Goal: Task Accomplishment & Management: Complete application form

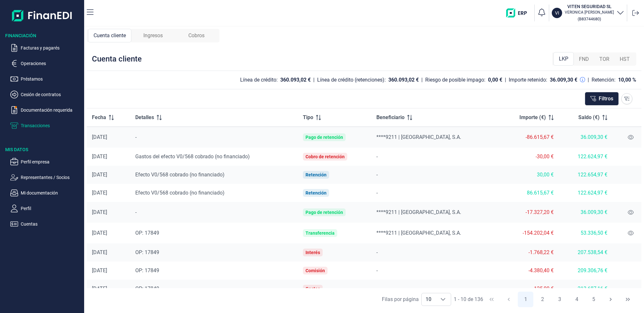
click at [159, 33] on span "Ingresos" at bounding box center [152, 36] width 19 height 8
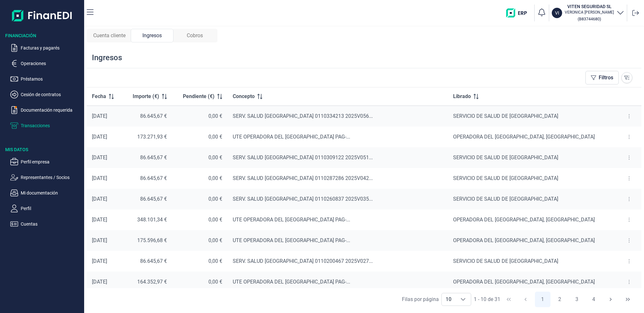
click at [202, 36] on span "Cobros" at bounding box center [195, 36] width 16 height 8
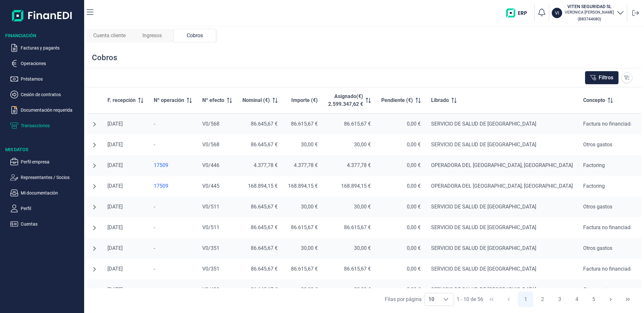
click at [29, 124] on p "Transacciones" at bounding box center [51, 126] width 61 height 8
click at [43, 63] on p "Operaciones" at bounding box center [51, 64] width 61 height 8
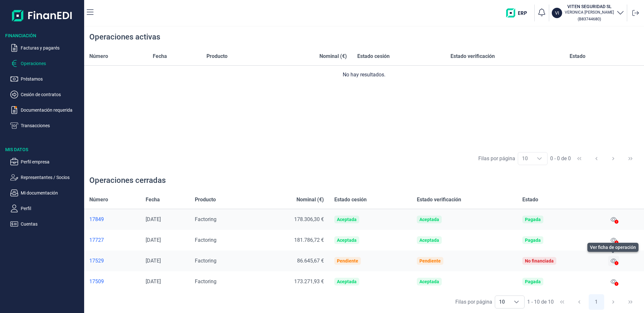
click at [612, 259] on icon at bounding box center [613, 260] width 6 height 5
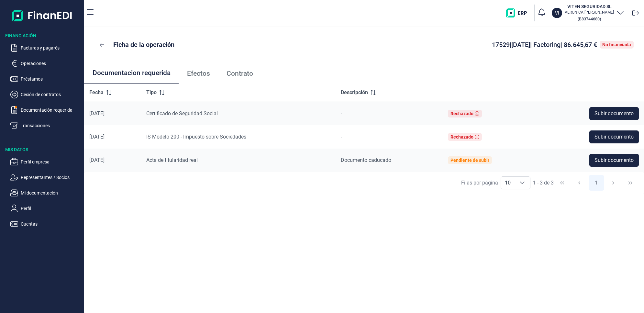
click at [196, 75] on span "Efectos" at bounding box center [198, 73] width 23 height 7
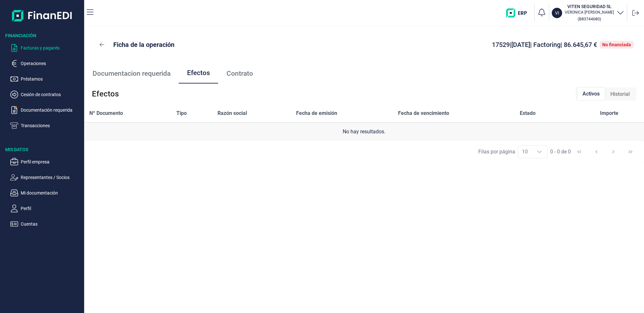
click at [37, 46] on p "Facturas y pagarés" at bounding box center [51, 48] width 61 height 8
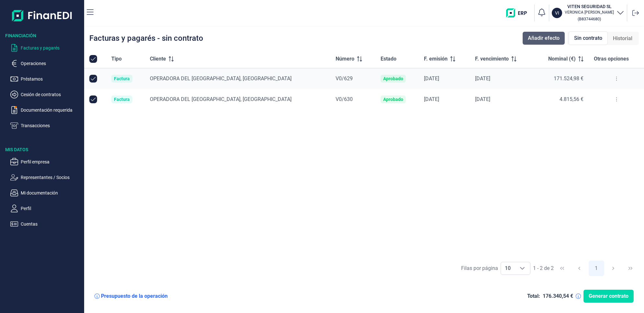
click at [544, 38] on span "Añadir efecto" at bounding box center [543, 38] width 32 height 8
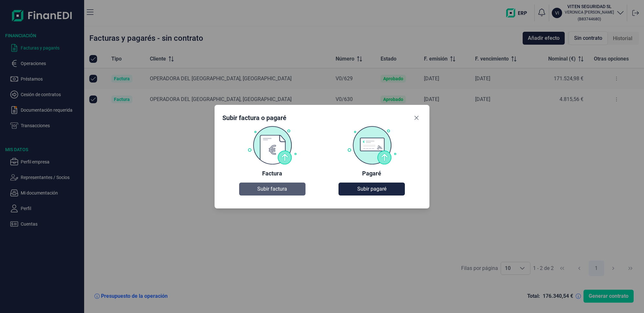
click at [274, 189] on span "Subir factura" at bounding box center [272, 189] width 30 height 8
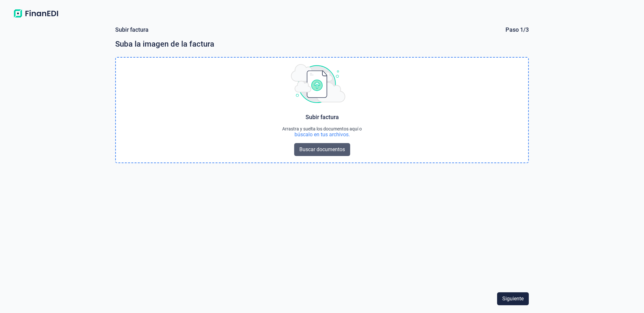
click at [327, 151] on span "Buscar documentos" at bounding box center [322, 150] width 46 height 8
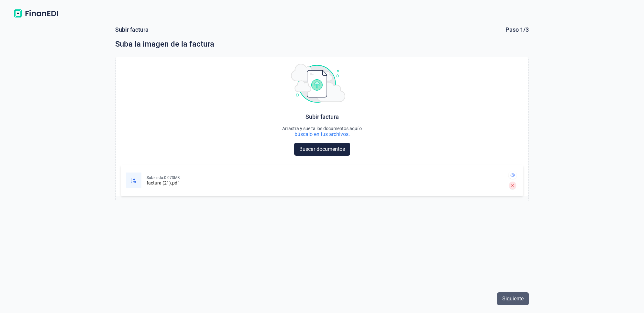
click at [520, 299] on span "Siguiente" at bounding box center [512, 299] width 21 height 8
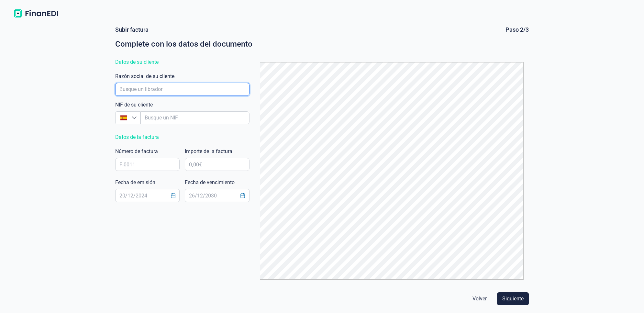
click at [185, 91] on input "empresaAutocomplete" at bounding box center [182, 89] width 135 height 13
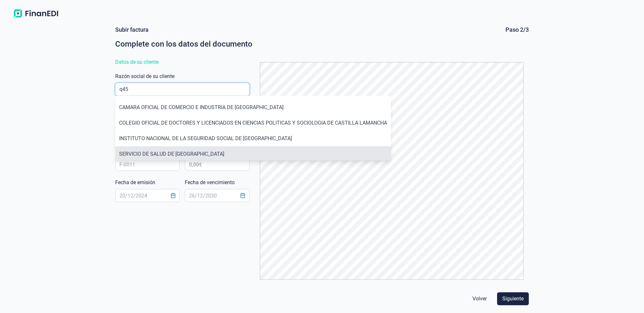
type input "q45"
click at [177, 153] on li "SERVICIO DE SALUD DE [GEOGRAPHIC_DATA]" at bounding box center [253, 154] width 276 height 16
type input "Q4500146H"
type input "SERVICIO DE SALUD DE [GEOGRAPHIC_DATA]"
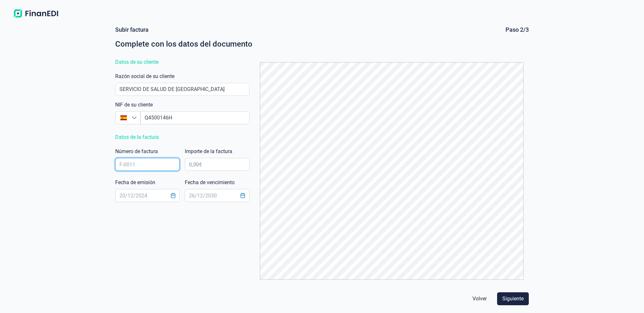
click at [147, 165] on input "text" at bounding box center [147, 164] width 65 height 13
drag, startPoint x: 144, startPoint y: 164, endPoint x: 107, endPoint y: 168, distance: 36.7
click at [107, 168] on form "Subir factura Paso 2/3 Complete con los datos del documento Datos de su cliente…" at bounding box center [321, 167] width 429 height 292
type input "V0/617"
click at [205, 166] on input "text" at bounding box center [217, 164] width 65 height 13
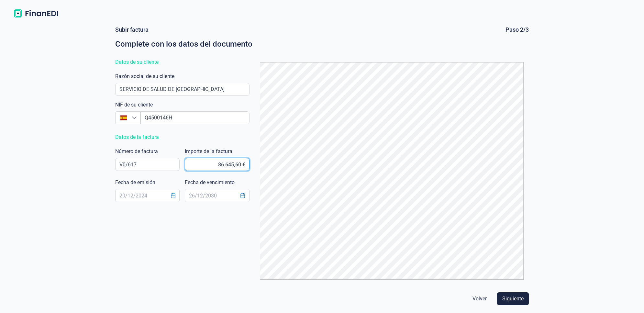
type input "86.645,67 €"
click at [154, 195] on input "text" at bounding box center [147, 195] width 65 height 13
type input "[DATE]"
click at [214, 196] on input "text" at bounding box center [217, 195] width 65 height 13
type input "[DATE]"
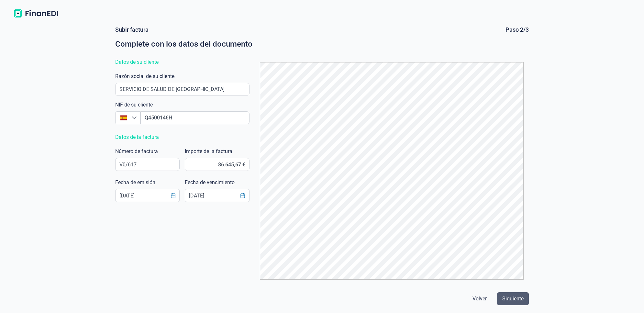
click at [509, 298] on span "Siguiente" at bounding box center [512, 299] width 21 height 8
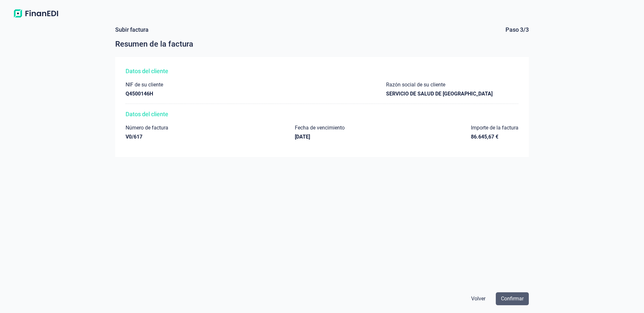
click at [511, 298] on span "Confirmar" at bounding box center [512, 299] width 23 height 8
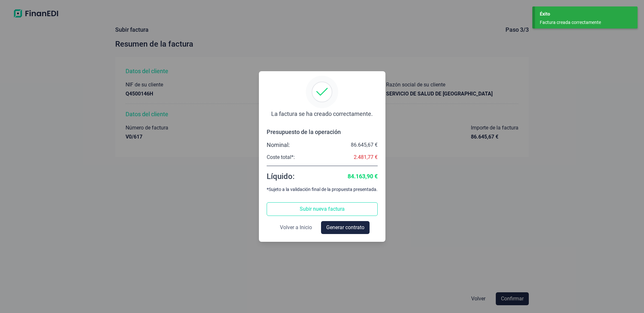
click at [299, 228] on span "Volver a Inicio" at bounding box center [296, 227] width 32 height 8
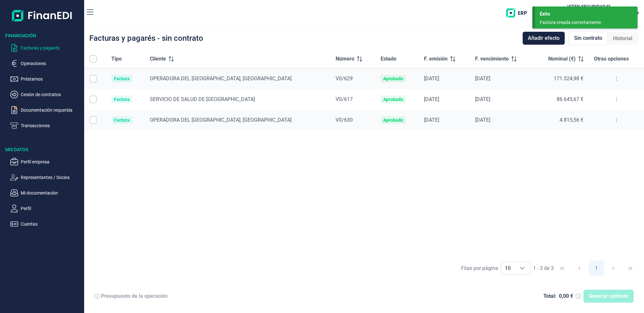
checkbox input "true"
